Goal: Find specific page/section: Find specific page/section

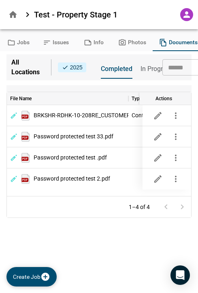
scroll to position [0, 6]
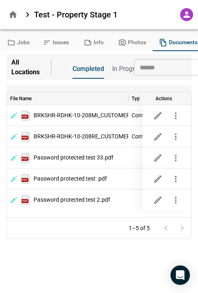
click at [9, 17] on icon "button" at bounding box center [13, 15] width 10 height 10
